Goal: Find specific page/section: Find specific page/section

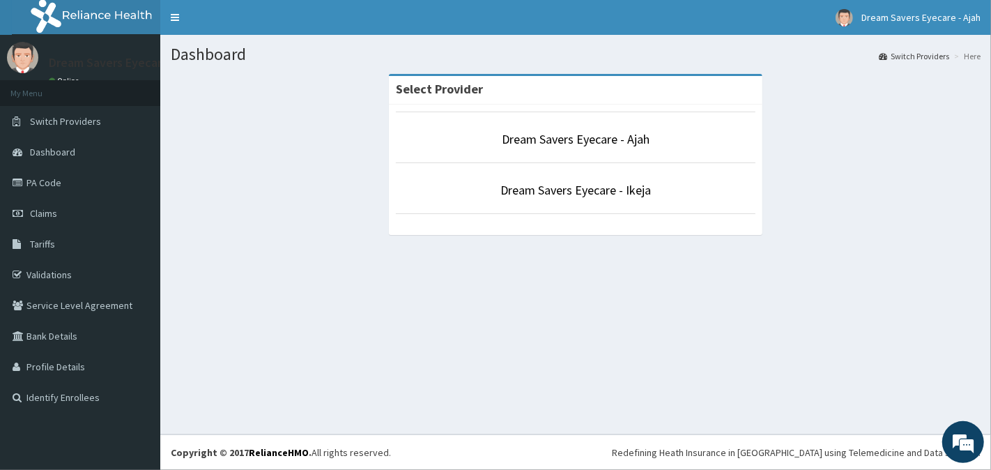
click at [728, 189] on p "Dream Savers Eyecare - Ikeja" at bounding box center [575, 190] width 359 height 18
click at [670, 192] on p "Dream Savers Eyecare - Ikeja" at bounding box center [575, 190] width 359 height 18
click at [550, 185] on link "Dream Savers Eyecare - Ikeja" at bounding box center [575, 190] width 150 height 16
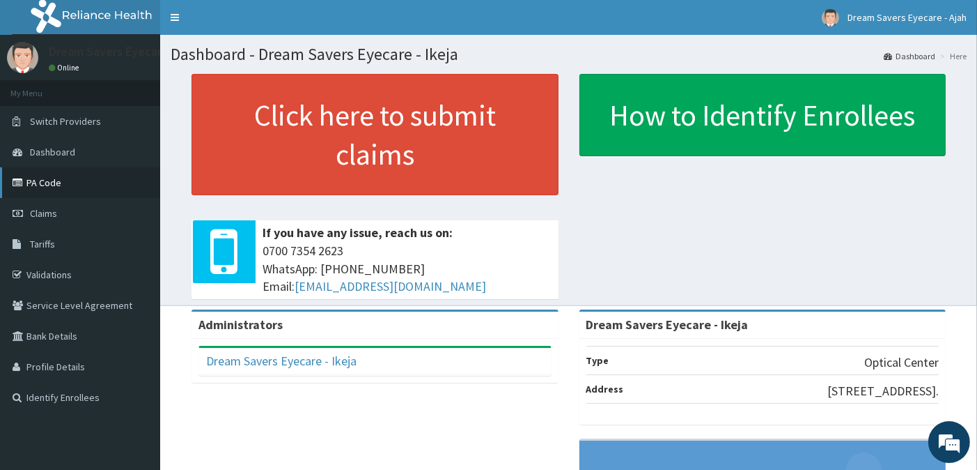
click at [52, 180] on link "PA Code" at bounding box center [80, 182] width 160 height 31
